Goal: Check status: Check status

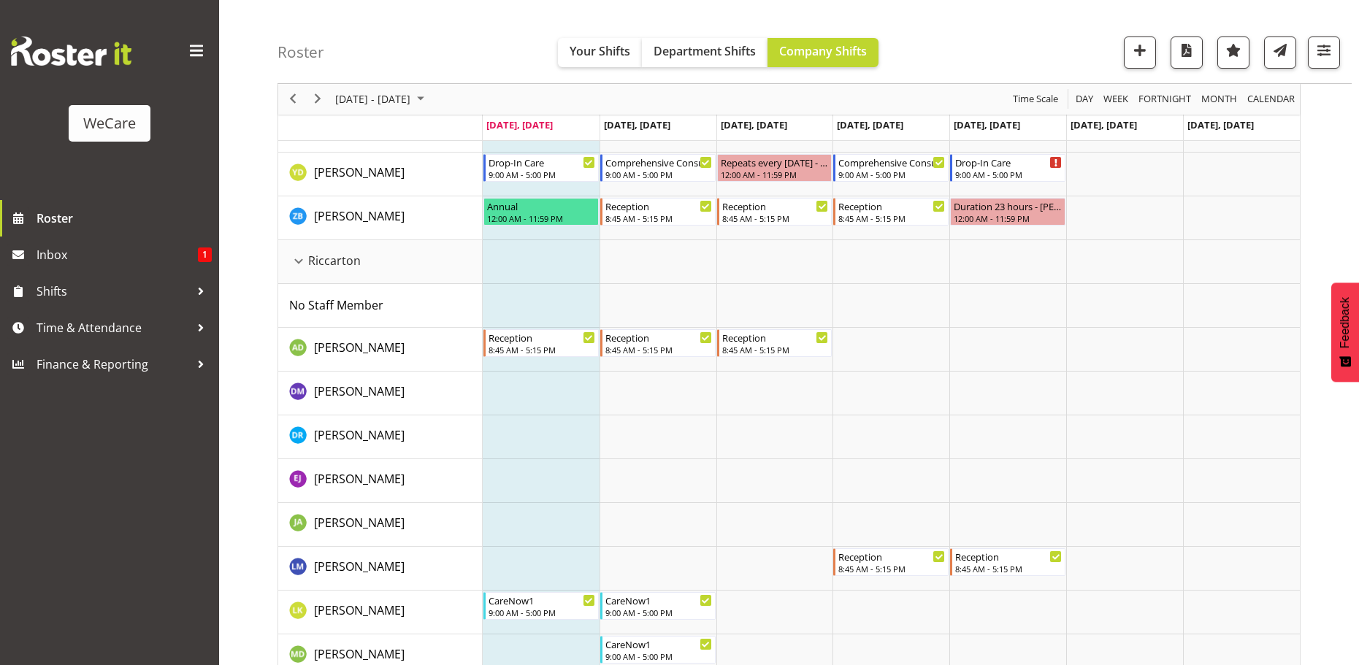
scroll to position [3577, 0]
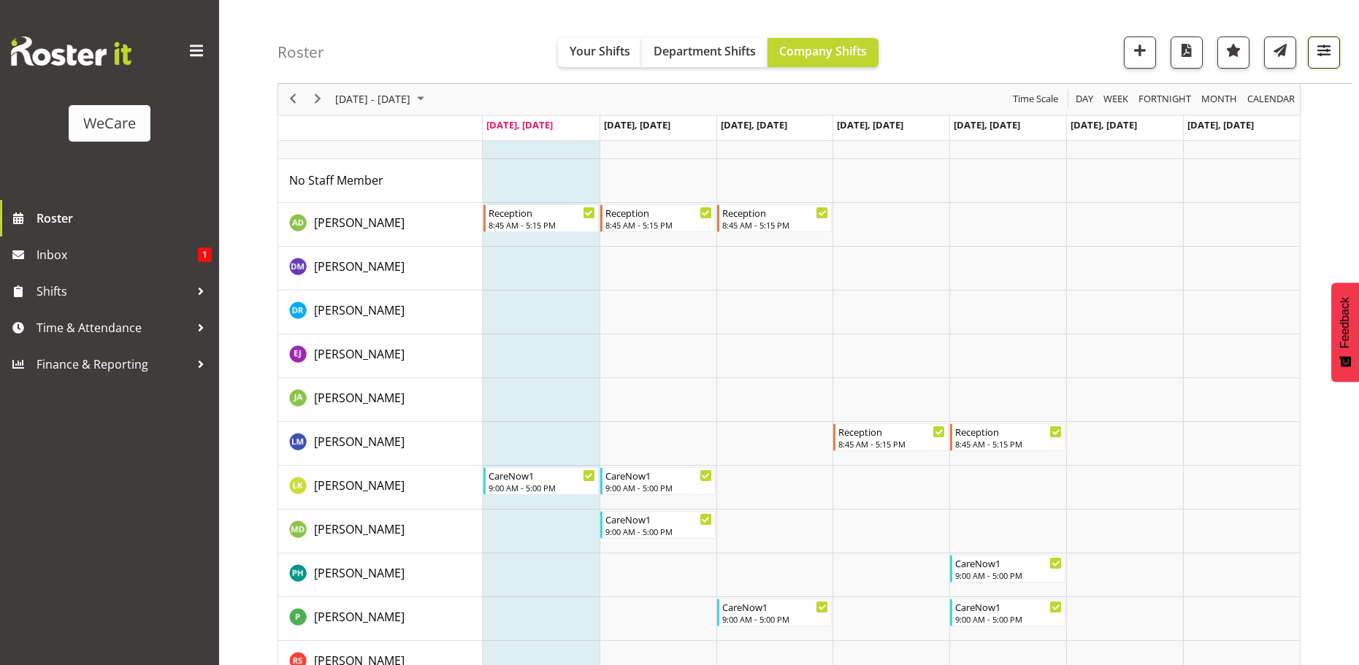
click at [1332, 52] on span "button" at bounding box center [1323, 50] width 19 height 19
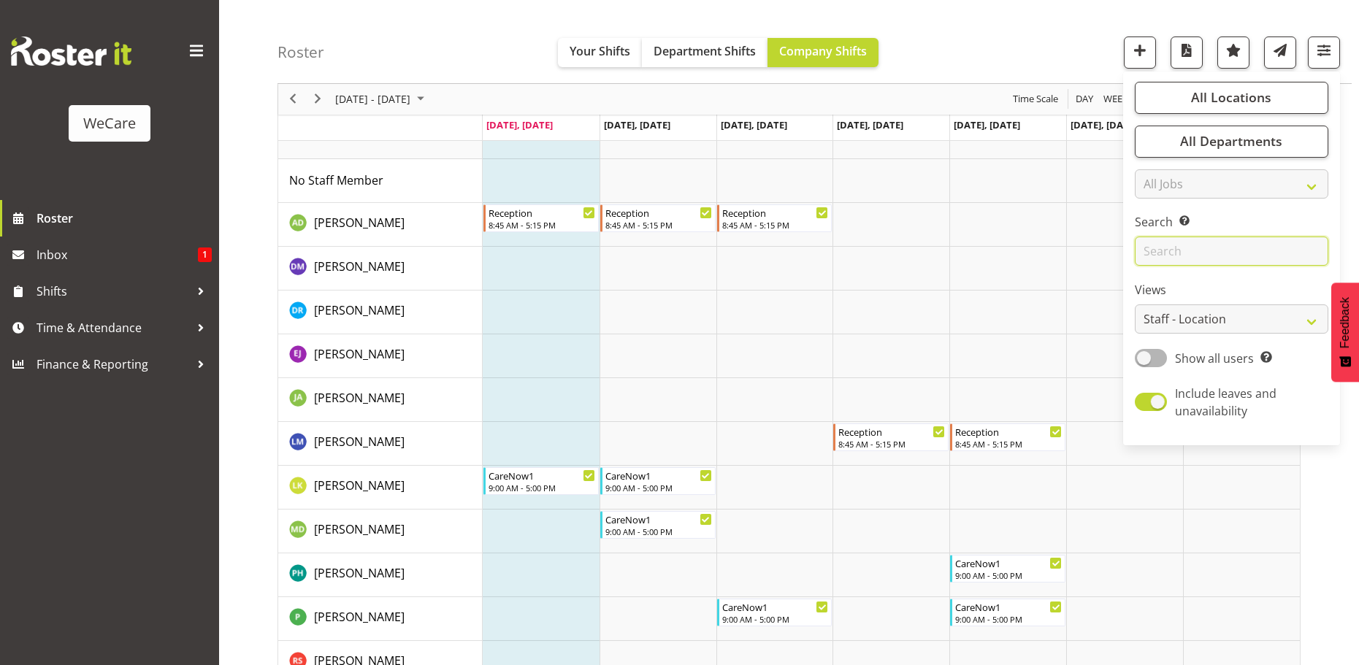
click at [1156, 246] on input "text" at bounding box center [1230, 251] width 193 height 29
type input "r"
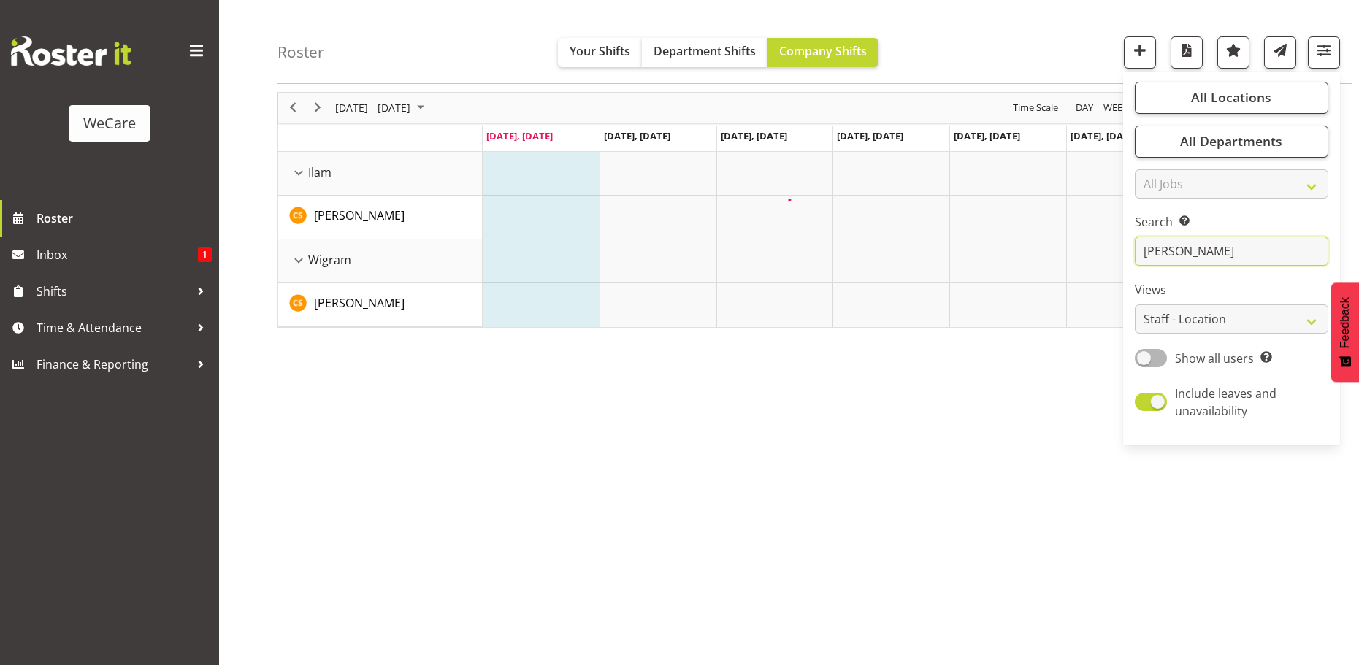
scroll to position [53, 0]
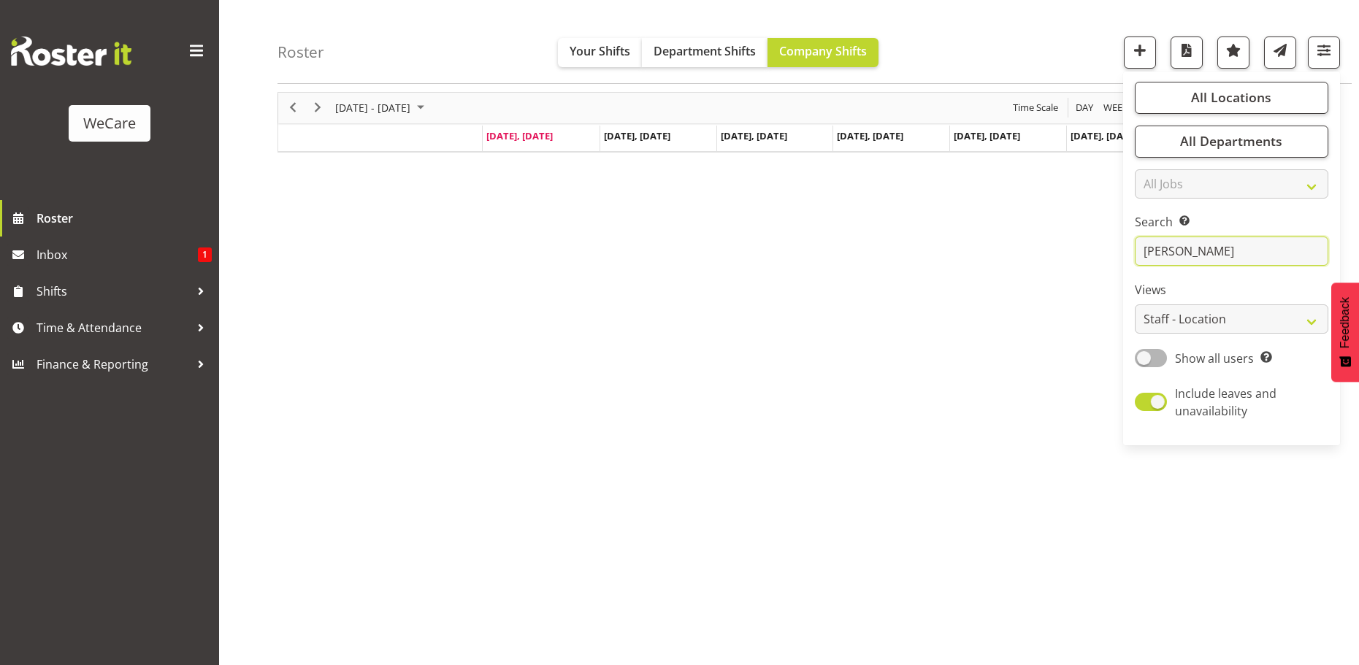
type input "[PERSON_NAME]"
click at [1013, 41] on div "Roster Your Shifts Department Shifts Company Shifts All Locations Clear Busines…" at bounding box center [814, 42] width 1074 height 84
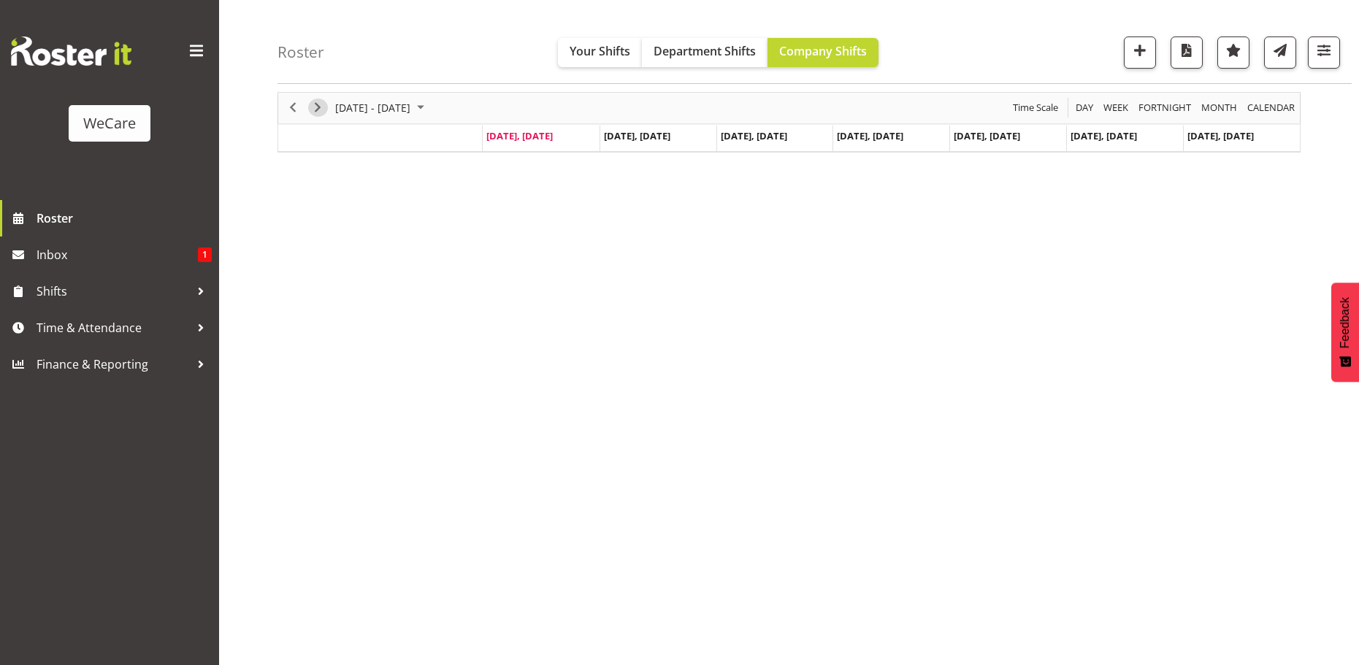
click at [316, 108] on span "Next" at bounding box center [318, 108] width 18 height 18
click at [315, 108] on span "Next" at bounding box center [318, 108] width 18 height 18
click at [315, 109] on span "Next" at bounding box center [318, 108] width 18 height 18
click at [1323, 58] on span "button" at bounding box center [1323, 50] width 19 height 19
